Goal: Check status: Check status

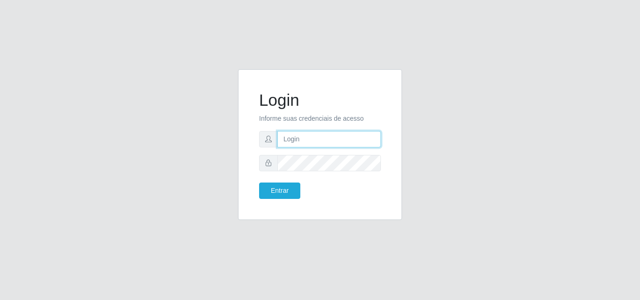
click at [367, 139] on input "text" at bounding box center [329, 139] width 104 height 16
type input "ana@saullus"
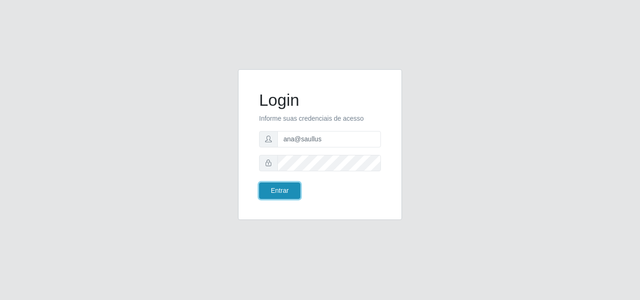
click at [290, 186] on button "Entrar" at bounding box center [279, 191] width 41 height 16
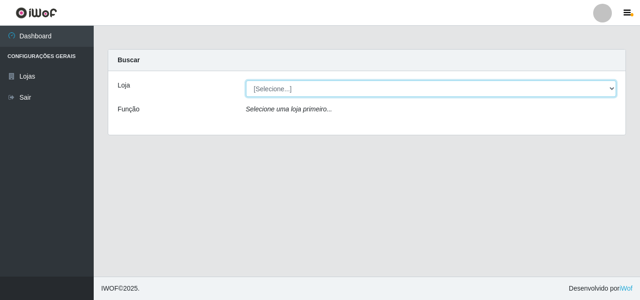
click at [612, 90] on select "[Selecione...] Saullus Supermercados" at bounding box center [431, 89] width 371 height 16
select select "423"
click at [246, 81] on select "[Selecione...] Saullus Supermercados" at bounding box center [431, 89] width 371 height 16
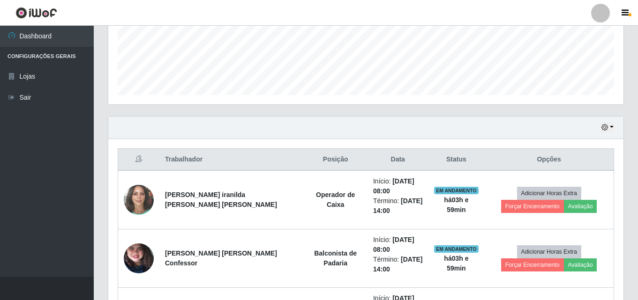
scroll to position [94, 0]
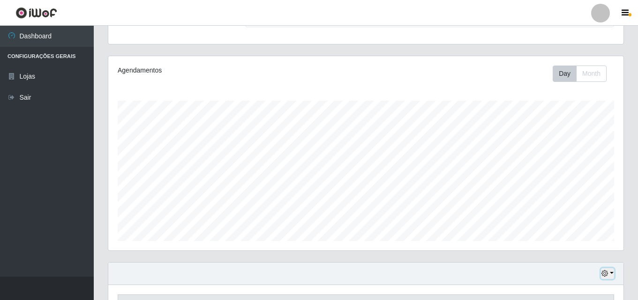
click at [612, 274] on button "button" at bounding box center [607, 273] width 13 height 11
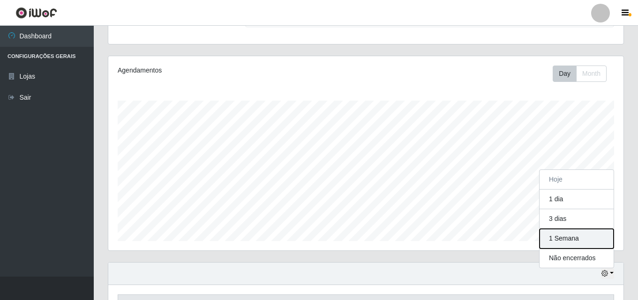
click at [593, 242] on button "1 Semana" at bounding box center [576, 239] width 74 height 20
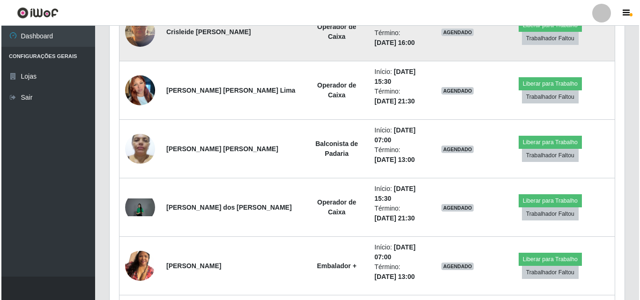
scroll to position [834, 0]
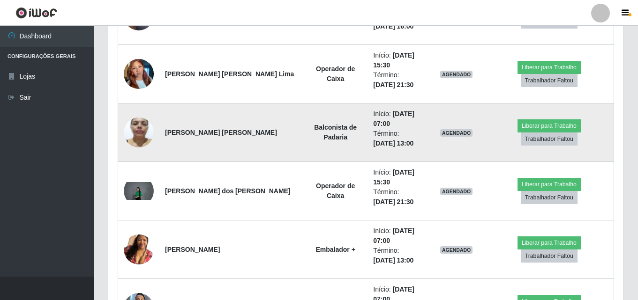
click at [145, 126] on img at bounding box center [139, 132] width 30 height 40
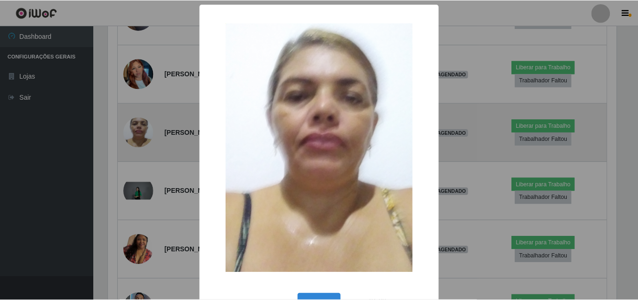
scroll to position [194, 510]
click at [145, 126] on div "× OK Cancel" at bounding box center [320, 150] width 640 height 300
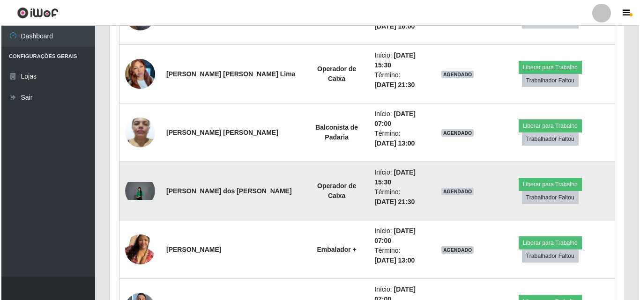
scroll to position [881, 0]
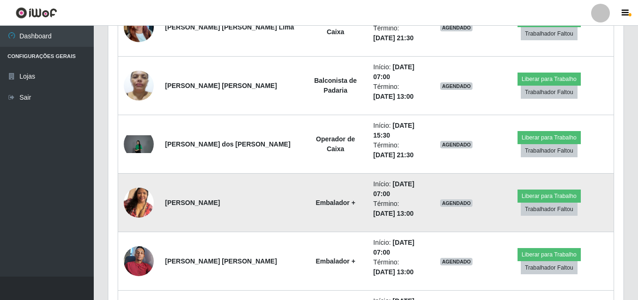
click at [139, 194] on img at bounding box center [139, 202] width 30 height 53
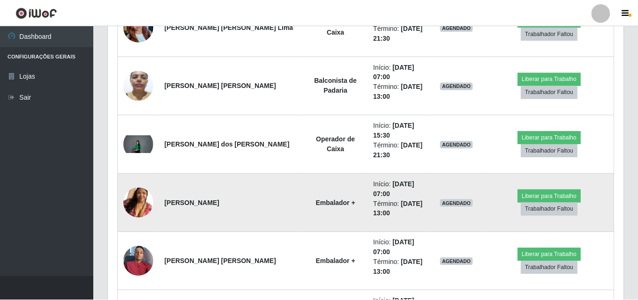
scroll to position [194, 510]
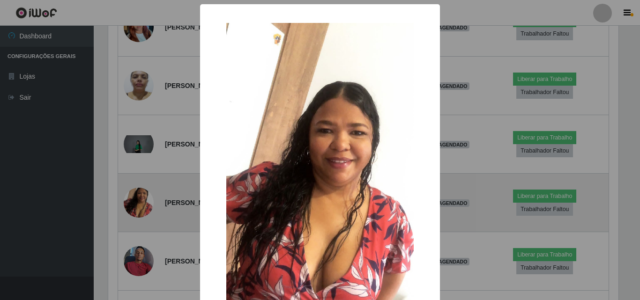
click at [139, 194] on div "× OK Cancel" at bounding box center [320, 150] width 640 height 300
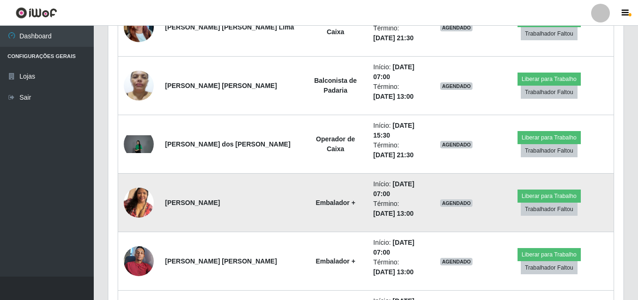
scroll to position [928, 0]
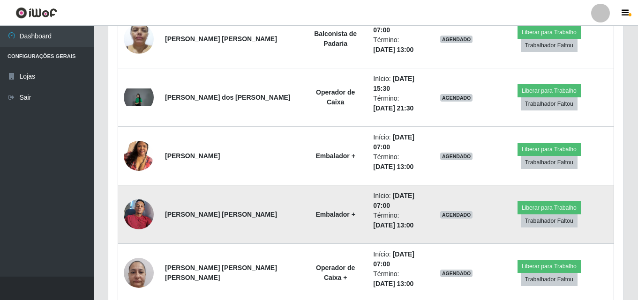
click at [140, 201] on img at bounding box center [139, 214] width 30 height 40
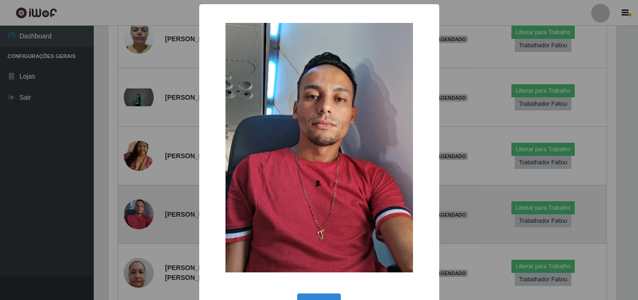
scroll to position [194, 510]
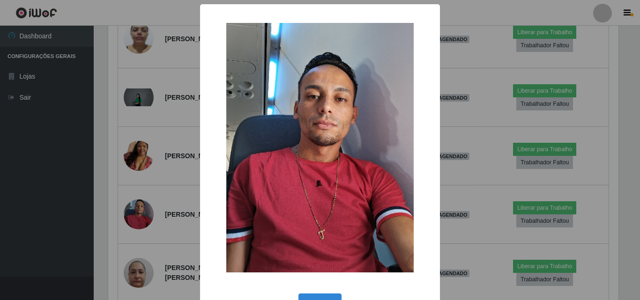
click at [480, 22] on div "× OK Cancel" at bounding box center [320, 150] width 640 height 300
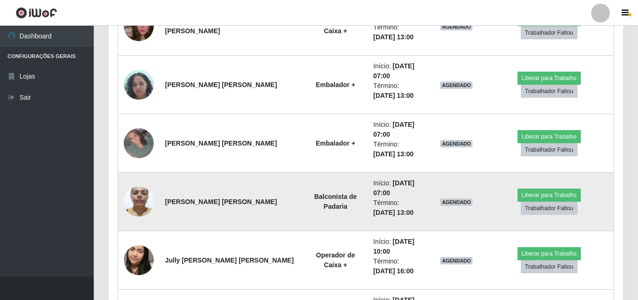
scroll to position [1350, 0]
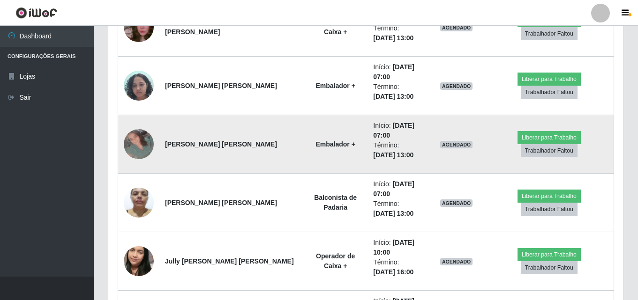
click at [140, 142] on img at bounding box center [139, 144] width 30 height 30
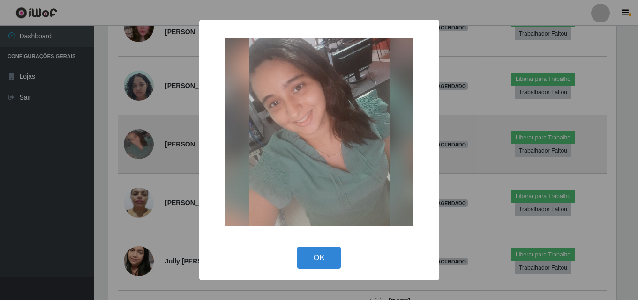
scroll to position [194, 510]
click at [140, 142] on div "× OK Cancel" at bounding box center [320, 150] width 640 height 300
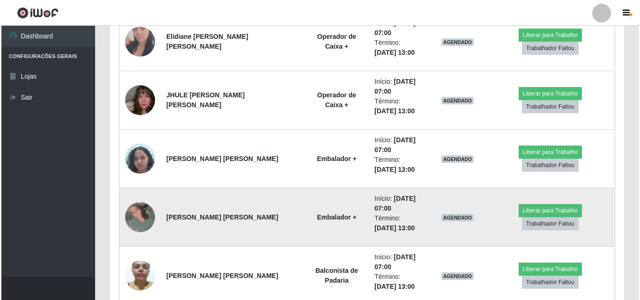
scroll to position [1256, 0]
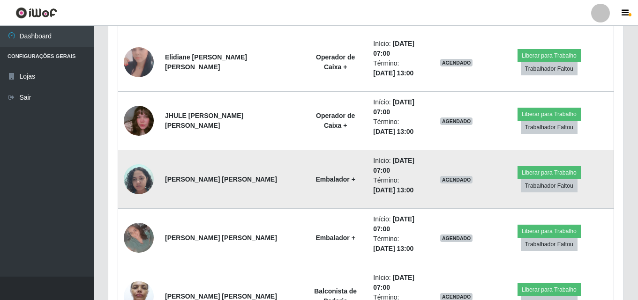
click at [131, 171] on img at bounding box center [139, 179] width 30 height 40
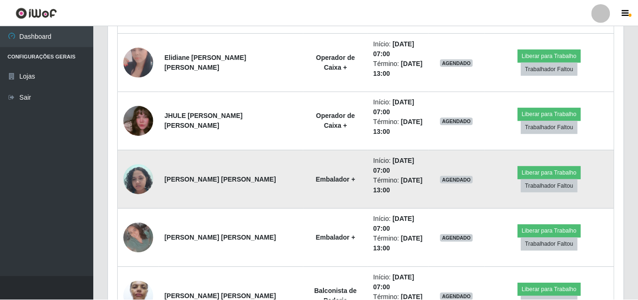
scroll to position [194, 510]
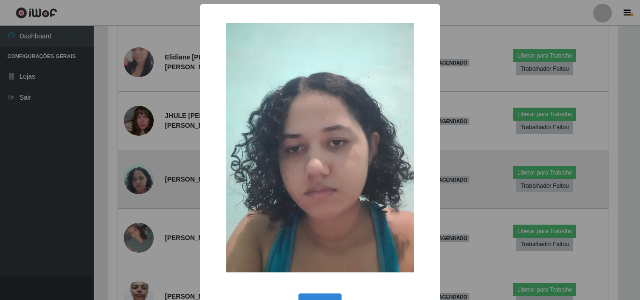
click at [131, 171] on div "× OK Cancel" at bounding box center [320, 150] width 640 height 300
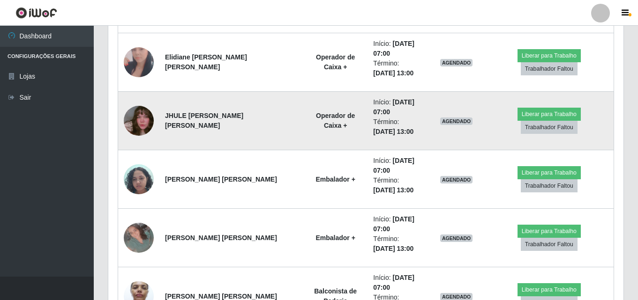
scroll to position [194, 515]
click at [144, 131] on img at bounding box center [139, 120] width 30 height 53
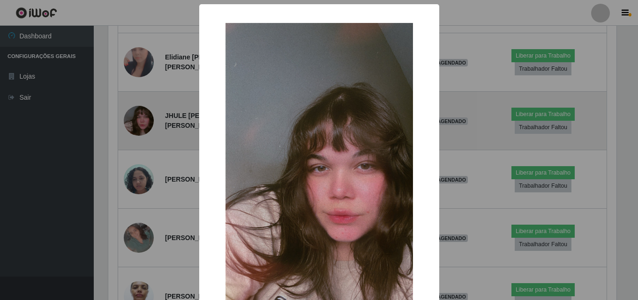
scroll to position [194, 510]
click at [144, 131] on div "× OK Cancel" at bounding box center [320, 150] width 640 height 300
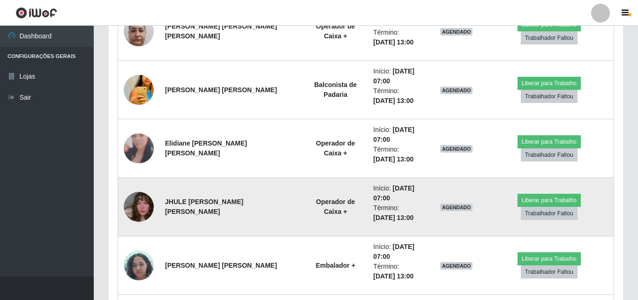
scroll to position [1162, 0]
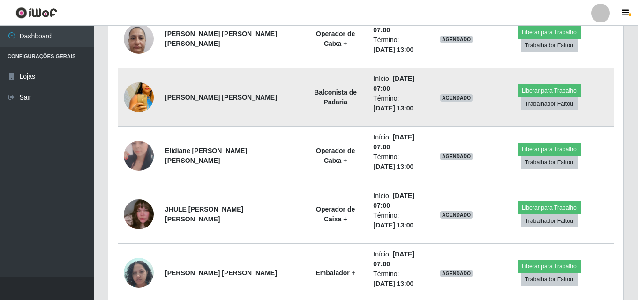
click at [141, 87] on img at bounding box center [139, 97] width 30 height 44
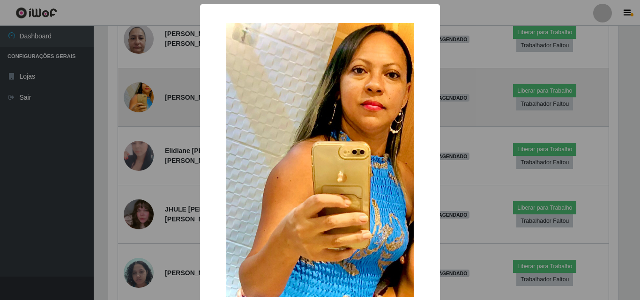
click at [141, 87] on div "× OK Cancel" at bounding box center [320, 150] width 640 height 300
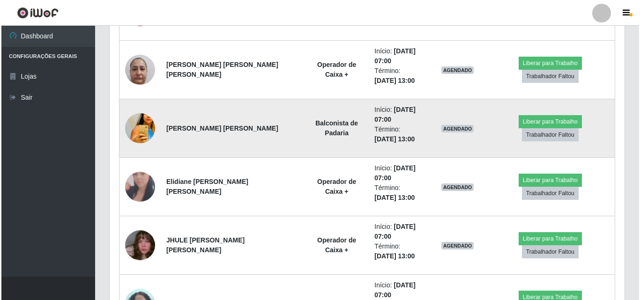
scroll to position [1116, 0]
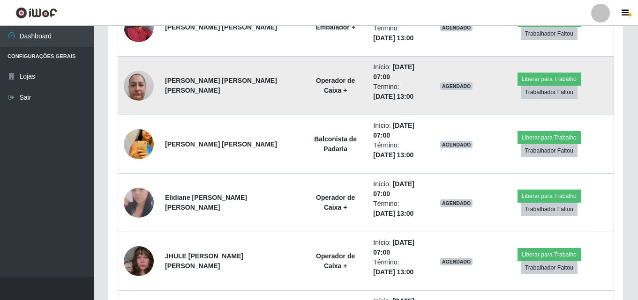
click at [143, 79] on img at bounding box center [139, 86] width 30 height 40
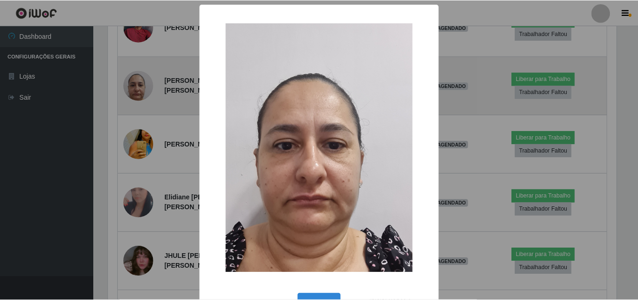
scroll to position [194, 510]
click at [143, 79] on div "× OK Cancel" at bounding box center [320, 150] width 640 height 300
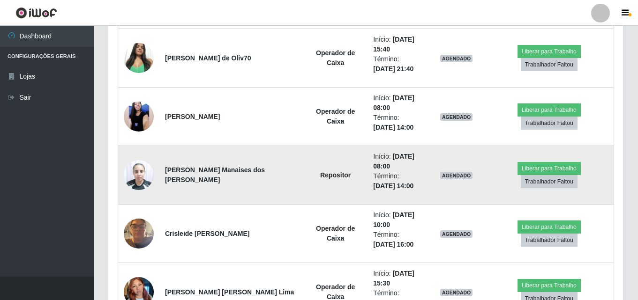
scroll to position [600, 0]
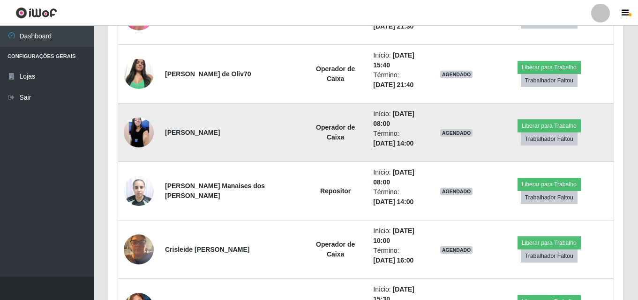
click at [145, 131] on img at bounding box center [139, 132] width 30 height 67
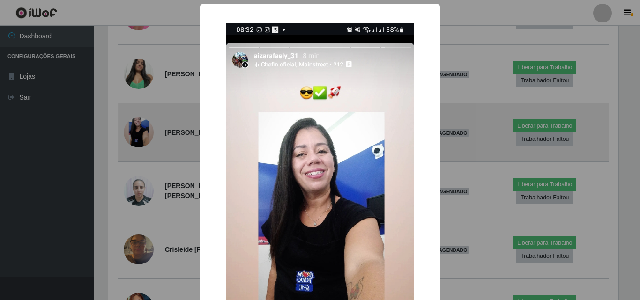
click at [145, 131] on div "× OK Cancel" at bounding box center [320, 150] width 640 height 300
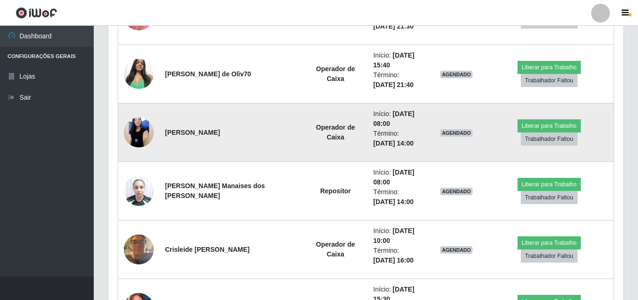
click at [145, 131] on img at bounding box center [139, 132] width 30 height 67
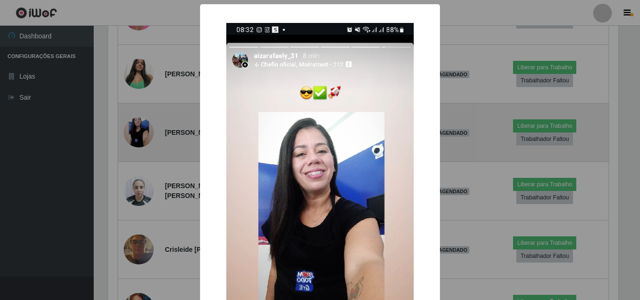
click at [145, 131] on div "× OK Cancel" at bounding box center [320, 150] width 640 height 300
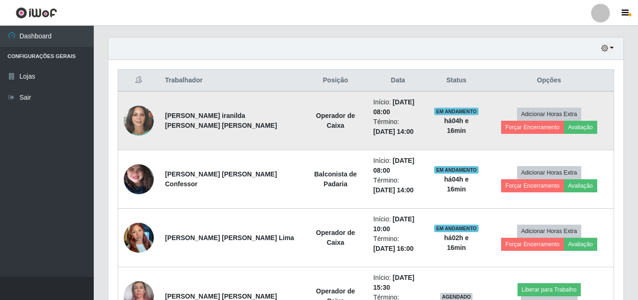
click at [142, 112] on img at bounding box center [139, 121] width 30 height 36
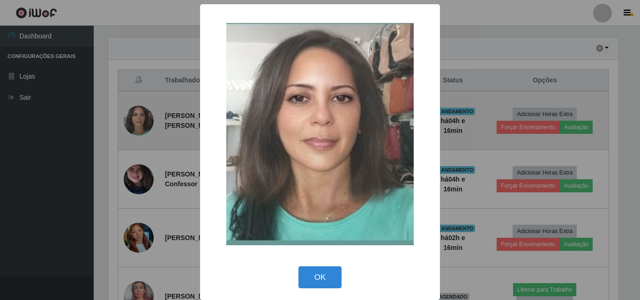
click at [142, 112] on div "× OK Cancel" at bounding box center [320, 150] width 640 height 300
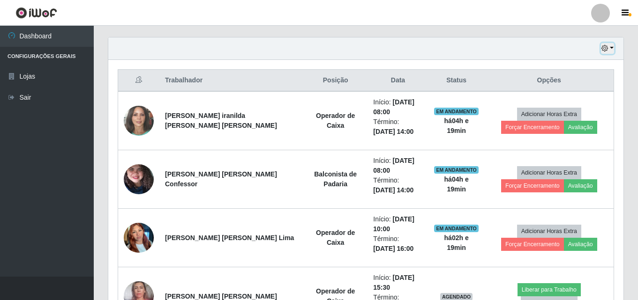
click at [611, 52] on button "button" at bounding box center [607, 48] width 13 height 11
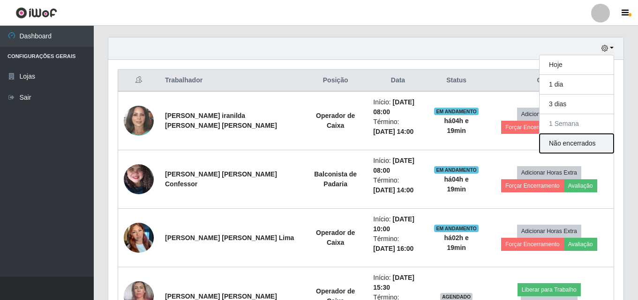
click at [567, 137] on button "Não encerrados" at bounding box center [576, 143] width 74 height 19
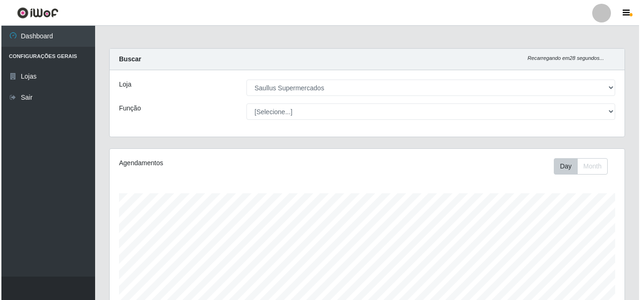
scroll to position [0, 0]
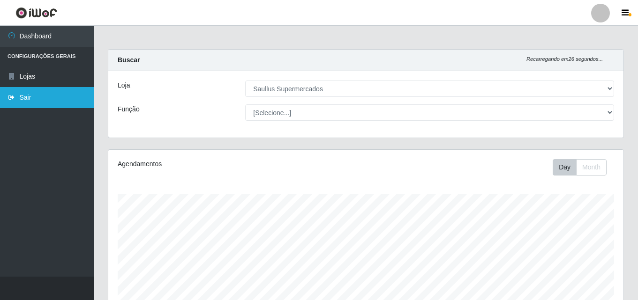
click at [20, 98] on link "Sair" at bounding box center [47, 97] width 94 height 21
